Goal: Task Accomplishment & Management: Complete application form

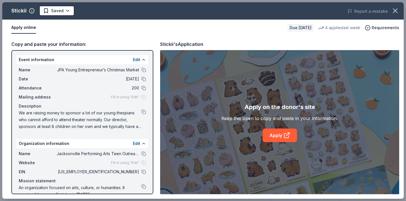
scroll to position [215, 0]
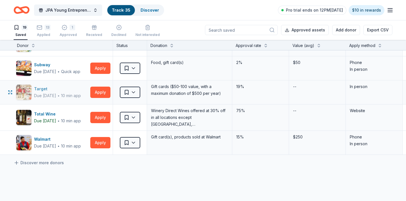
scroll to position [359, 0]
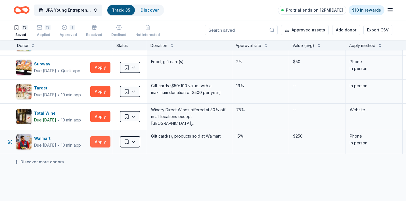
click at [103, 145] on button "Apply" at bounding box center [100, 141] width 20 height 11
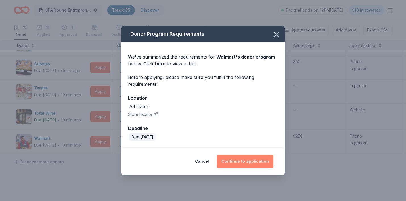
click at [243, 160] on button "Continue to application" at bounding box center [245, 162] width 56 height 14
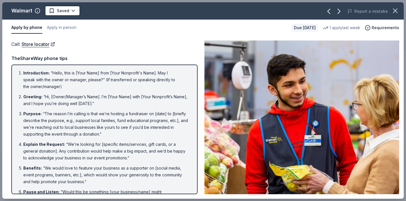
click at [322, 122] on img at bounding box center [301, 118] width 195 height 154
click at [53, 44] on link "Store locator" at bounding box center [38, 44] width 33 height 7
click at [17, 73] on ol "Introduction : “Hello, this is [Your Name] from [Your Nonprofit's Name]. May I …" at bounding box center [104, 171] width 176 height 203
drag, startPoint x: 17, startPoint y: 72, endPoint x: 106, endPoint y: 134, distance: 108.2
click at [106, 134] on ol "Introduction : “Hello, this is [Your Name] from [Your Nonprofit's Name]. May I …" at bounding box center [104, 171] width 176 height 203
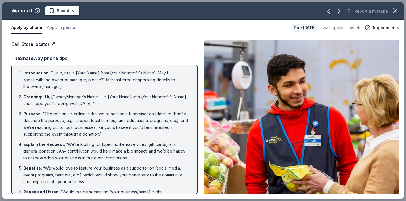
click at [23, 72] on li "Introduction : “Hello, this is [Your Name] from [Your Nonprofit's Name]. May I …" at bounding box center [106, 80] width 166 height 20
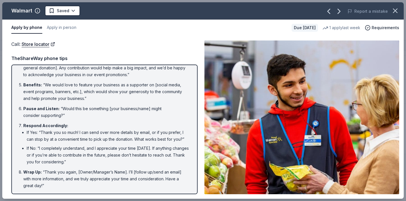
scroll to position [83, 0]
click at [67, 27] on button "Apply in person" at bounding box center [62, 28] width 30 height 12
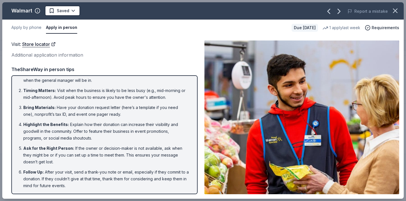
scroll to position [10, 0]
click at [397, 9] on icon "button" at bounding box center [395, 11] width 8 height 8
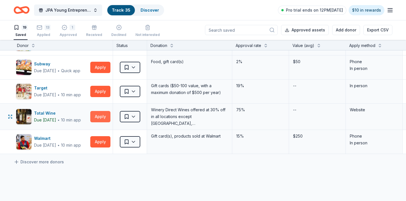
click at [101, 119] on button "Apply" at bounding box center [100, 116] width 20 height 11
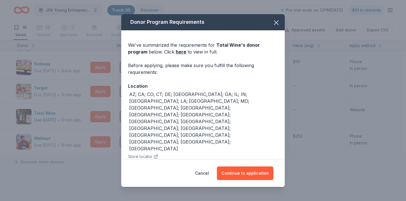
scroll to position [0, 0]
click at [176, 53] on link "here" at bounding box center [181, 52] width 10 height 7
click at [276, 22] on icon "button" at bounding box center [276, 23] width 8 height 8
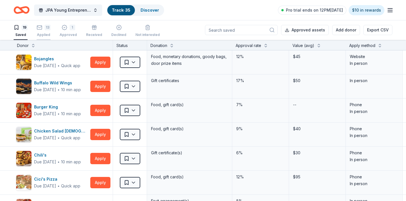
click at [43, 28] on div "13" at bounding box center [44, 28] width 14 height 6
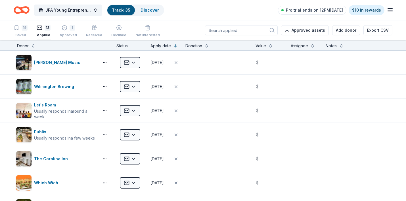
click at [25, 26] on div "19" at bounding box center [25, 28] width 6 height 6
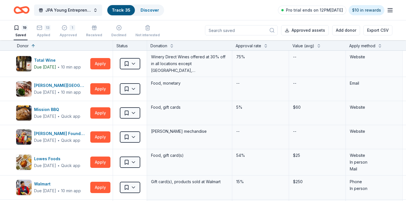
click at [390, 10] on line "button" at bounding box center [390, 10] width 5 height 0
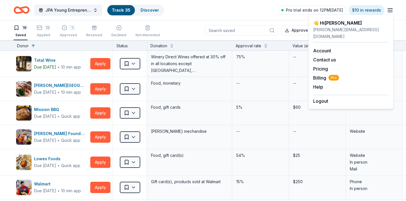
click at [390, 10] on line "button" at bounding box center [390, 10] width 5 height 0
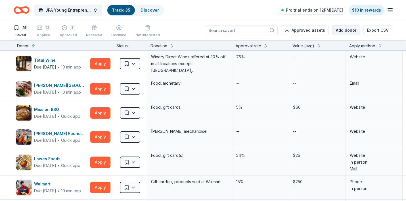
click at [345, 31] on button "Add donor" at bounding box center [346, 30] width 28 height 10
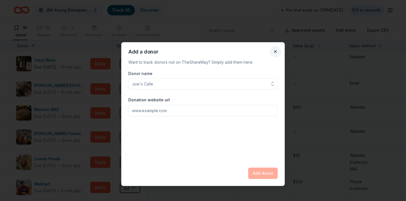
click at [275, 52] on button "Close" at bounding box center [275, 51] width 11 height 11
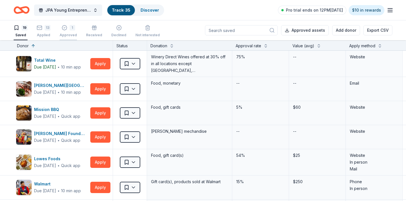
click at [67, 28] on div "1" at bounding box center [68, 28] width 17 height 6
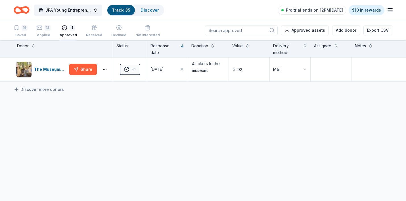
click at [21, 28] on div "19" at bounding box center [21, 28] width 14 height 6
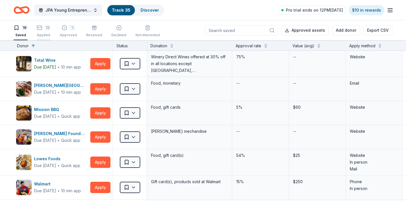
click at [43, 29] on div "13" at bounding box center [44, 28] width 14 height 6
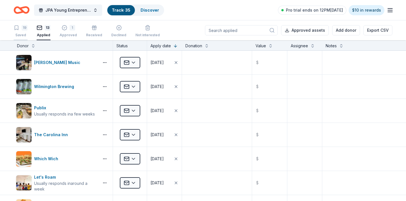
click at [22, 28] on div "19" at bounding box center [25, 28] width 6 height 6
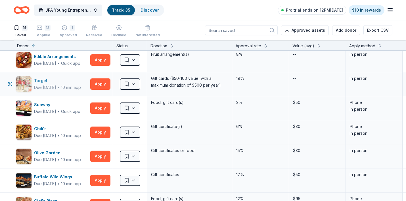
scroll to position [201, 0]
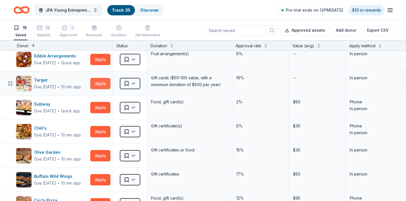
click at [104, 82] on button "Apply" at bounding box center [100, 83] width 20 height 11
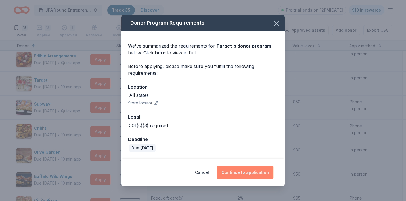
click at [247, 170] on button "Continue to application" at bounding box center [245, 173] width 56 height 14
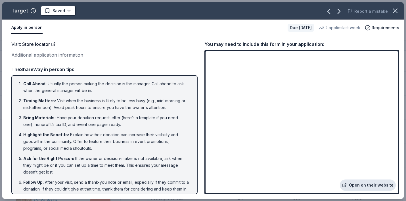
click at [376, 186] on link "Open on their website" at bounding box center [368, 185] width 56 height 11
click at [368, 188] on link "Open on their website" at bounding box center [368, 185] width 56 height 11
click at [398, 9] on icon "button" at bounding box center [395, 11] width 8 height 8
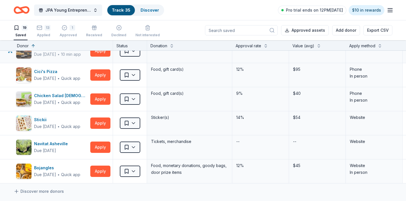
scroll to position [338, 0]
